Goal: Task Accomplishment & Management: Manage account settings

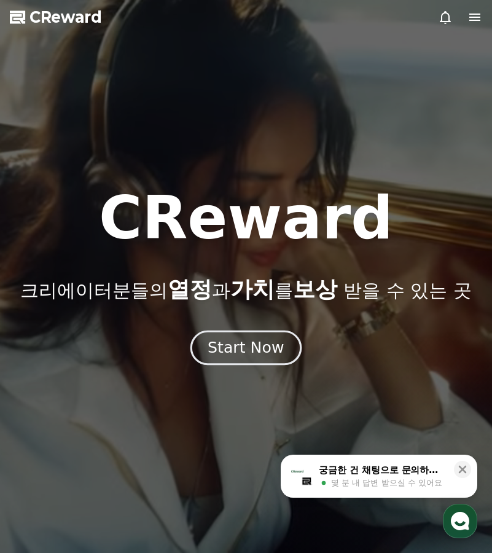
click at [242, 348] on div "Start Now" at bounding box center [246, 348] width 76 height 21
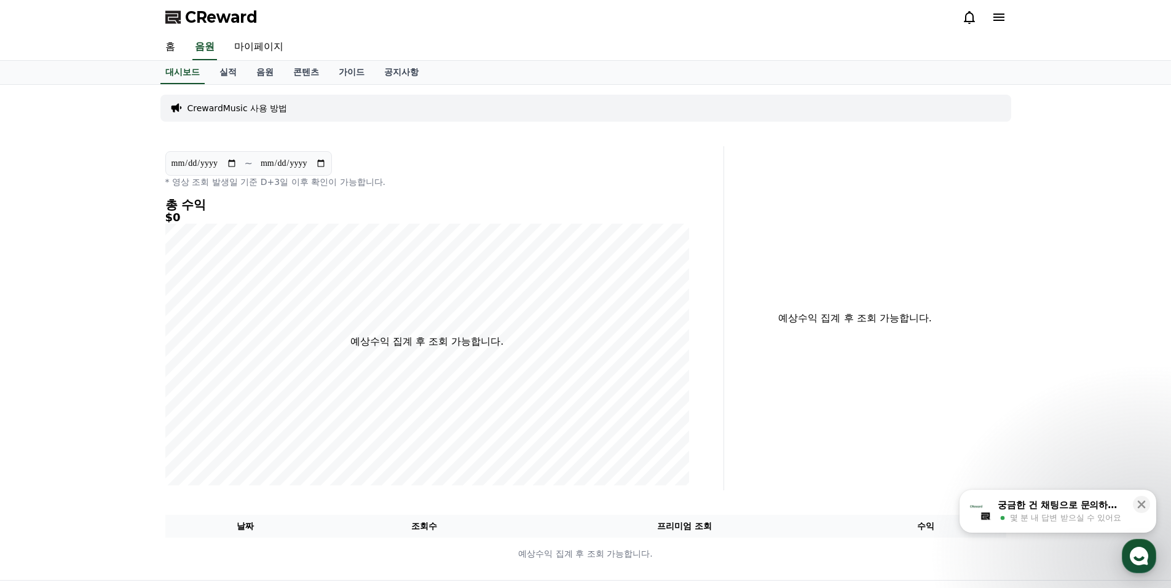
click at [492, 18] on div at bounding box center [984, 17] width 44 height 15
click at [492, 17] on icon at bounding box center [999, 17] width 11 height 7
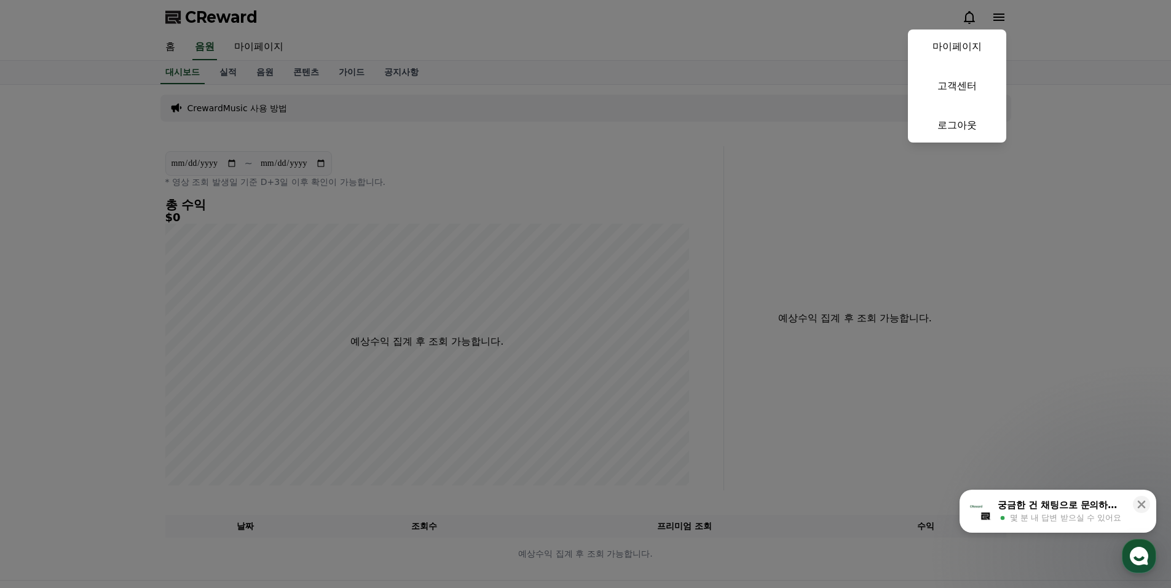
click at [492, 43] on button "close" at bounding box center [585, 294] width 1171 height 588
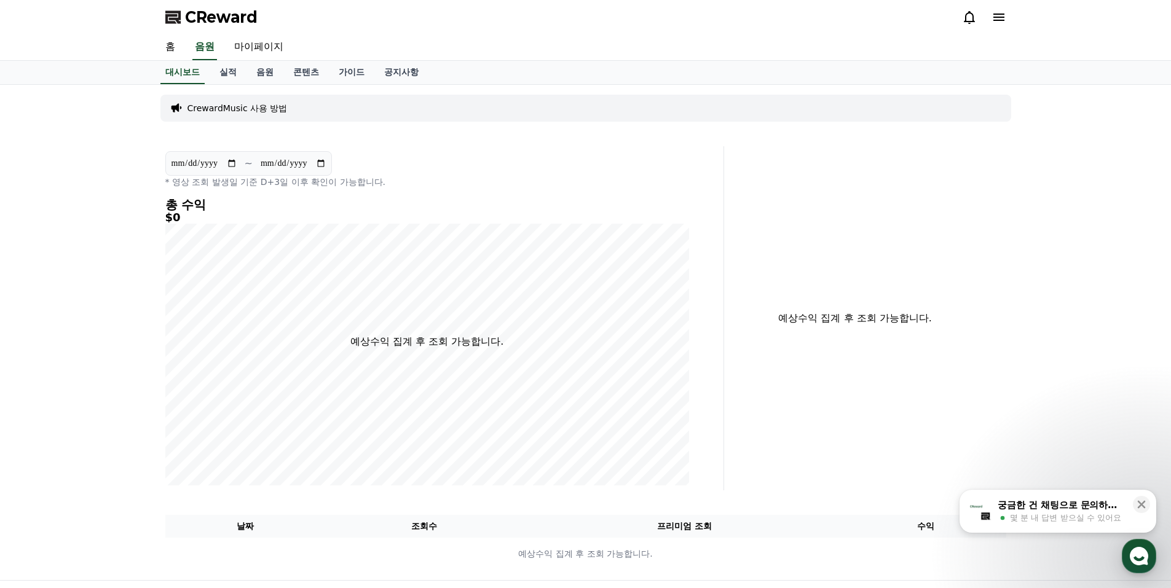
click at [492, 17] on icon at bounding box center [999, 17] width 15 height 15
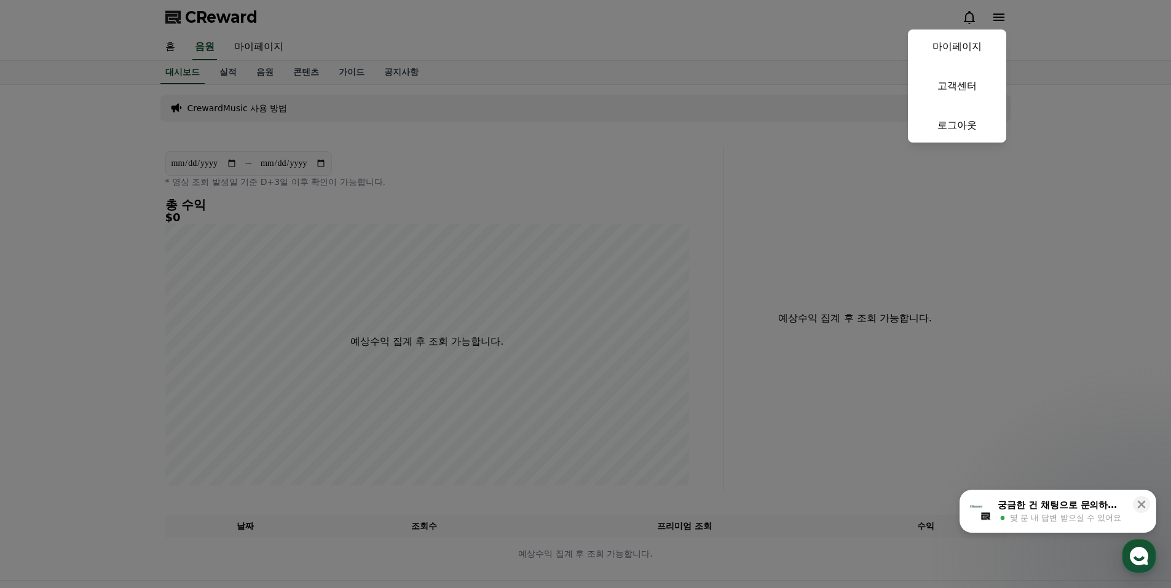
click at [492, 135] on link "로그아웃" at bounding box center [957, 125] width 98 height 34
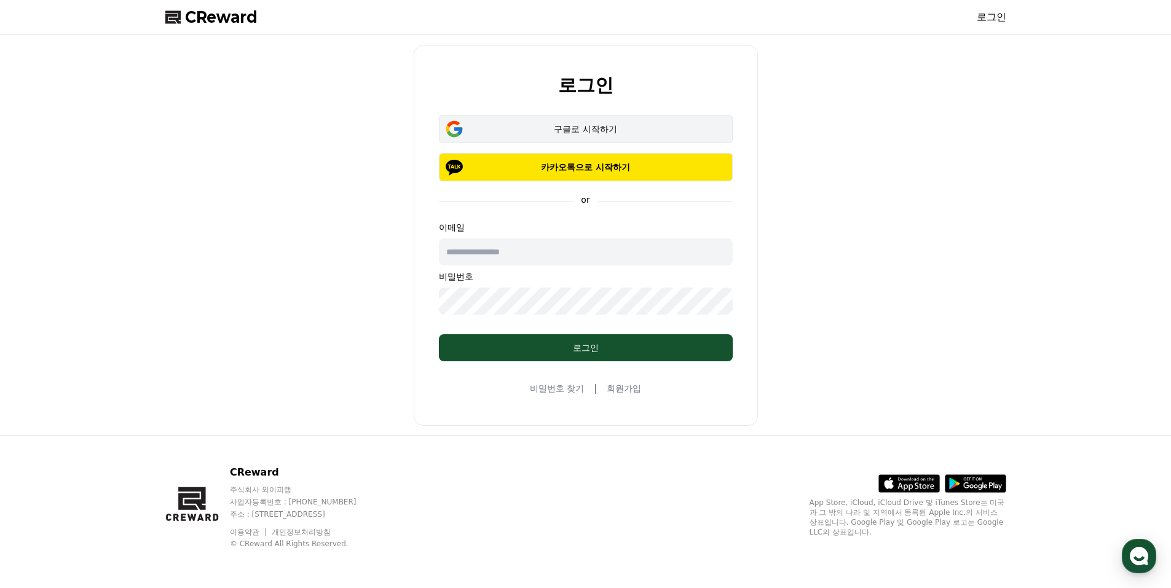
click at [571, 124] on div "구글로 시작하기" at bounding box center [586, 129] width 258 height 12
